Goal: Transaction & Acquisition: Purchase product/service

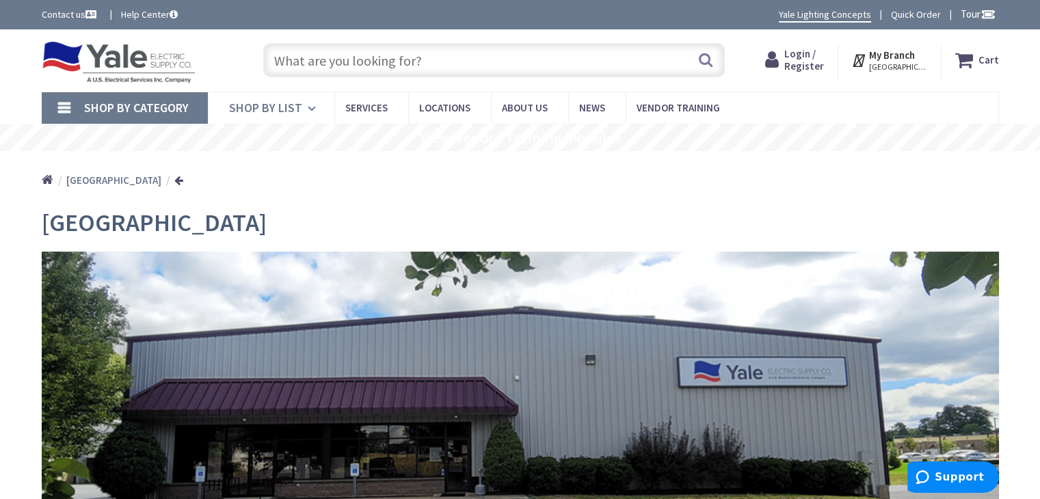
click at [286, 111] on span "Shop By List" at bounding box center [265, 108] width 73 height 16
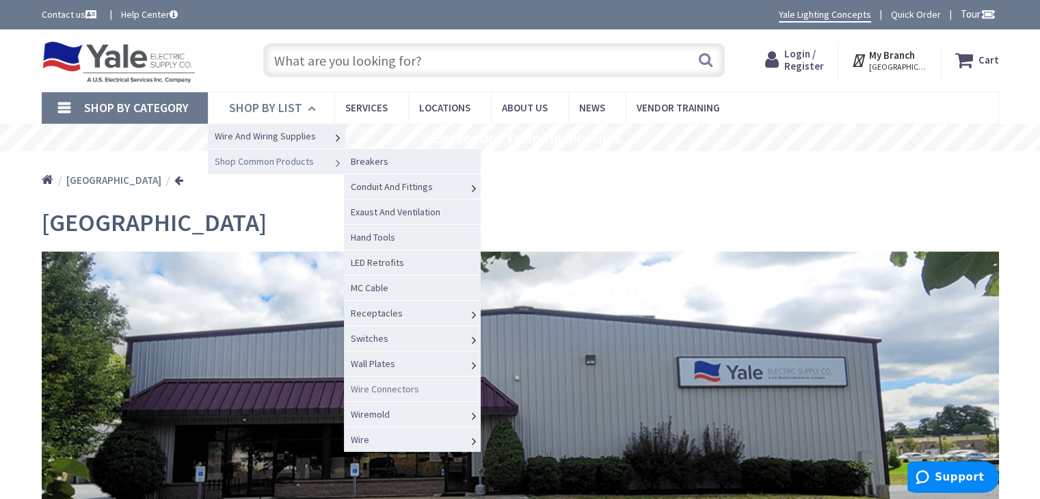
click at [385, 386] on span "Wire Connectors" at bounding box center [385, 389] width 68 height 12
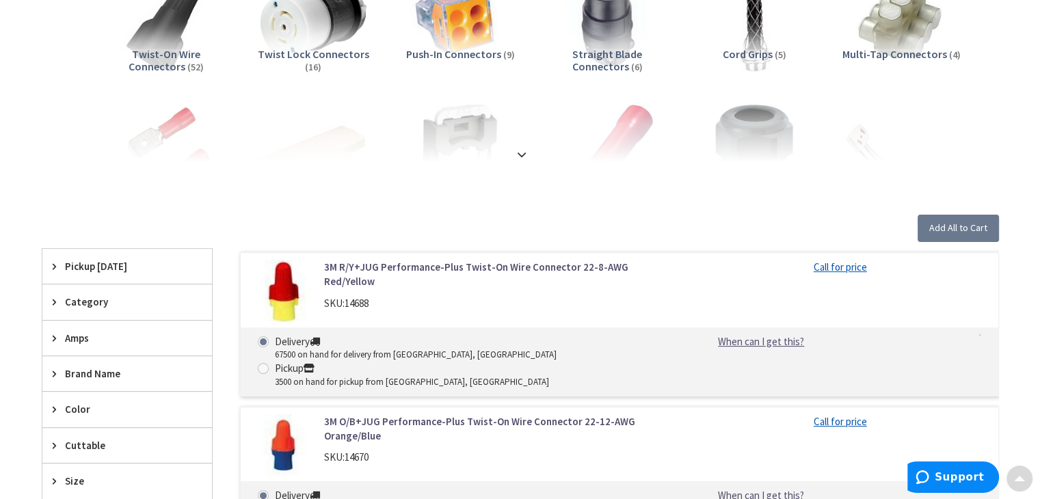
scroll to position [328, 0]
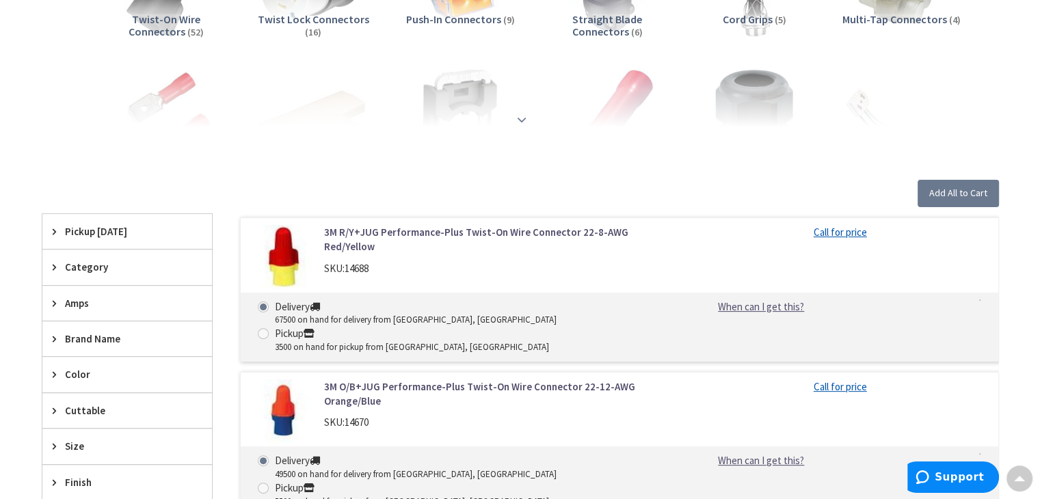
click at [528, 118] on strong at bounding box center [522, 119] width 16 height 15
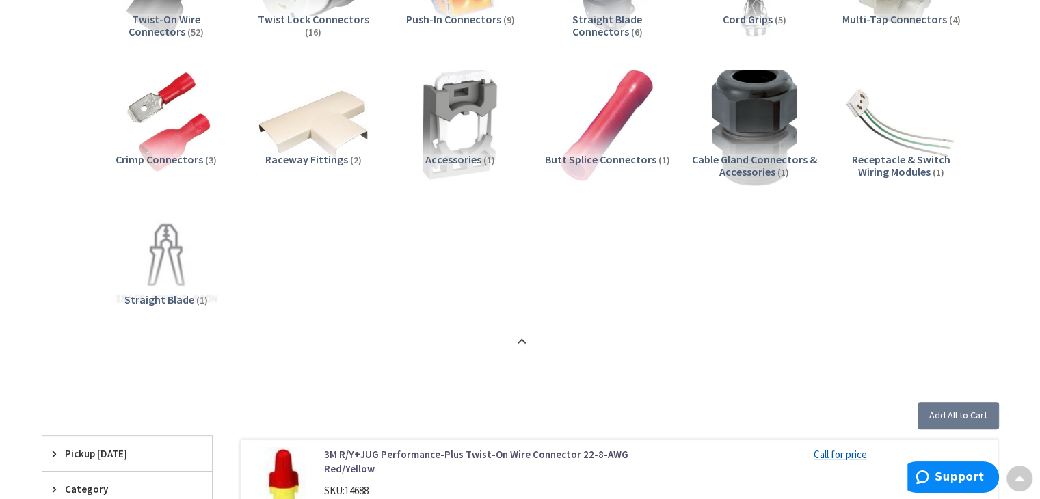
click at [783, 98] on img at bounding box center [754, 125] width 124 height 124
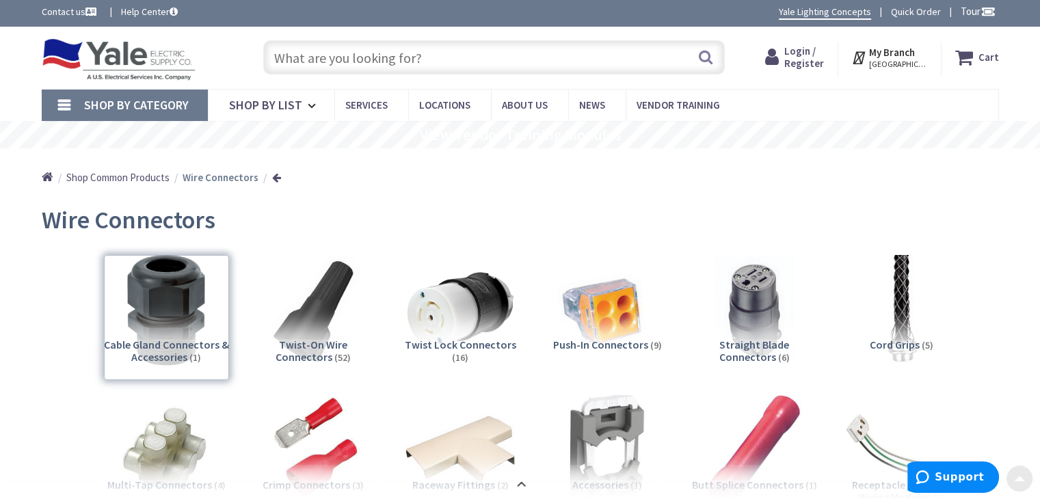
scroll to position [0, 0]
